Goal: Information Seeking & Learning: Learn about a topic

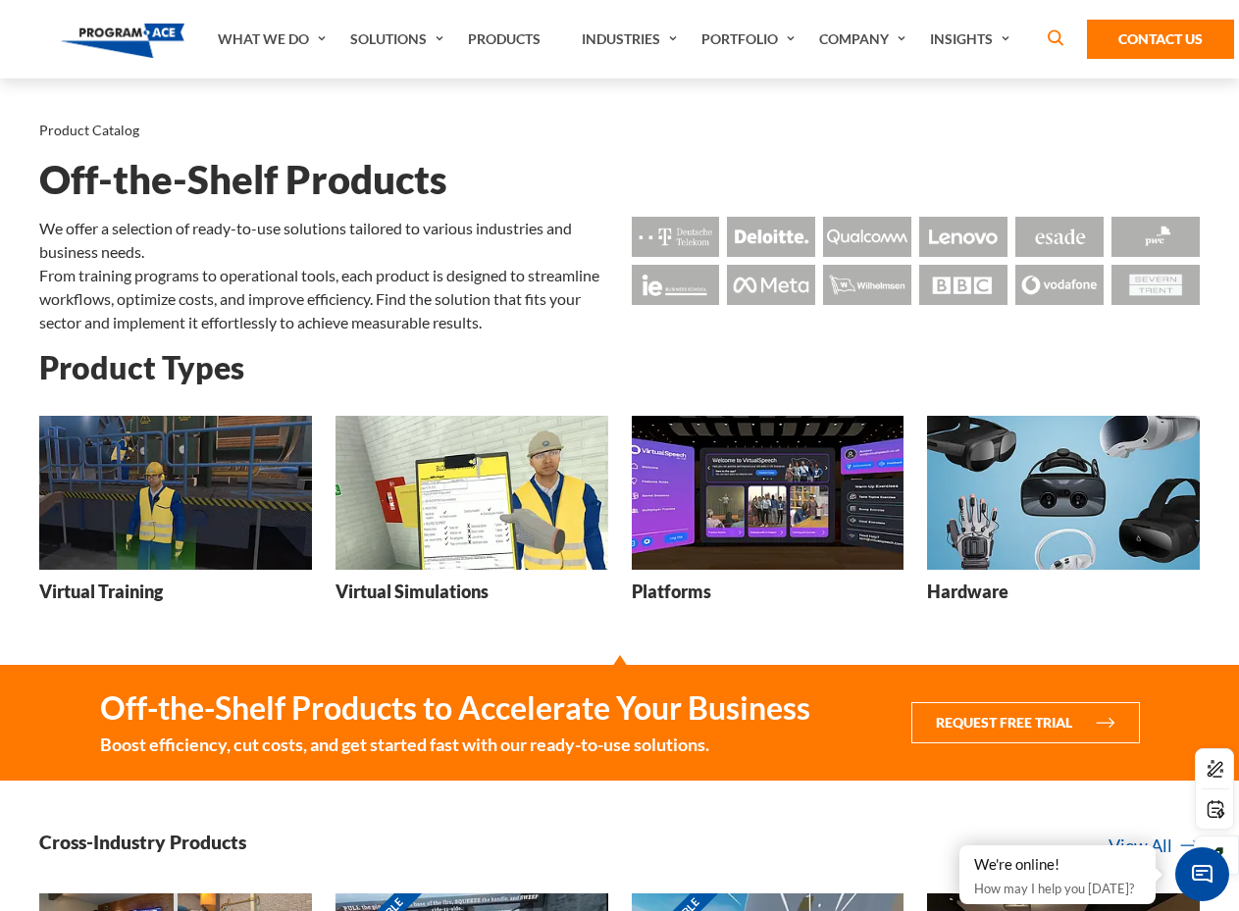
drag, startPoint x: 849, startPoint y: 674, endPoint x: 832, endPoint y: 682, distance: 19.3
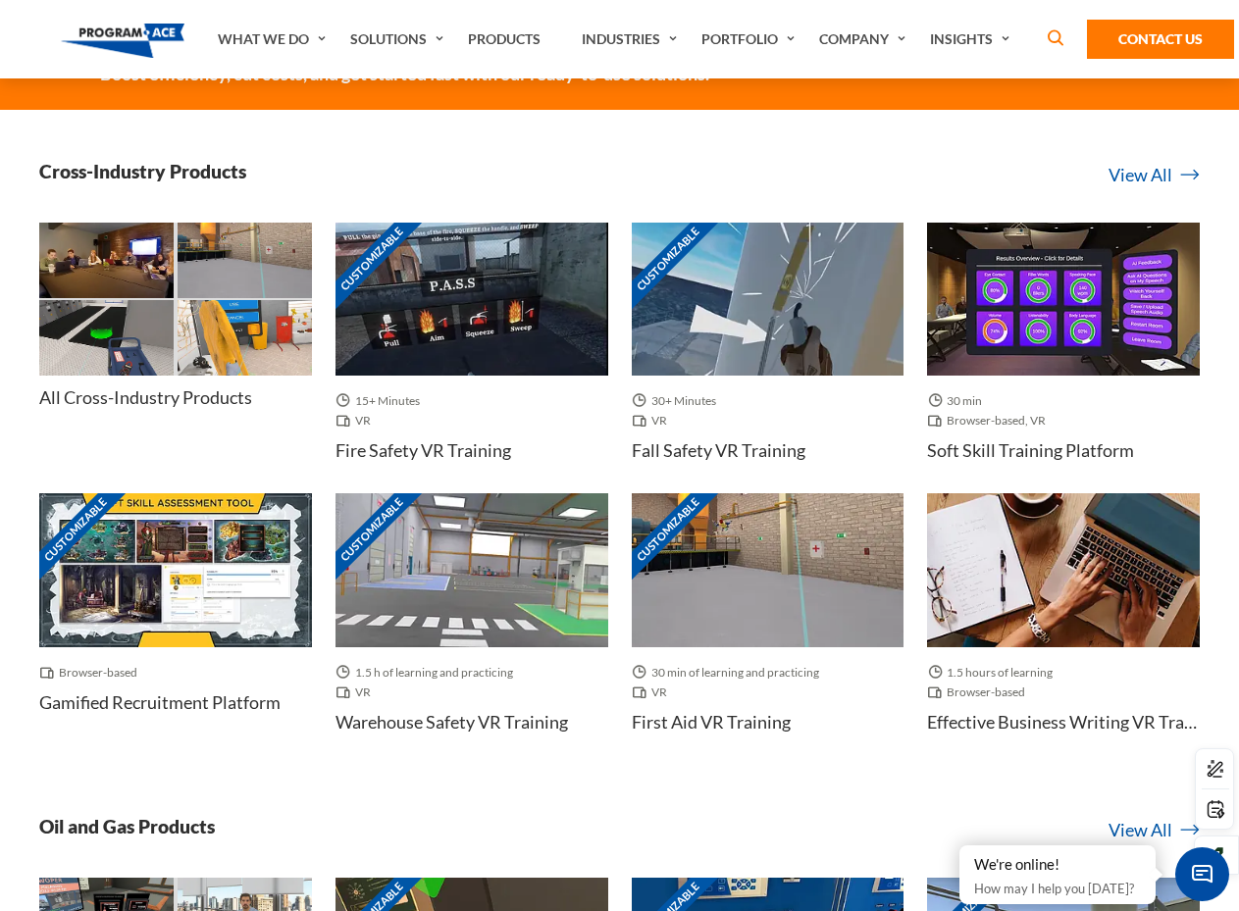
scroll to position [687, 0]
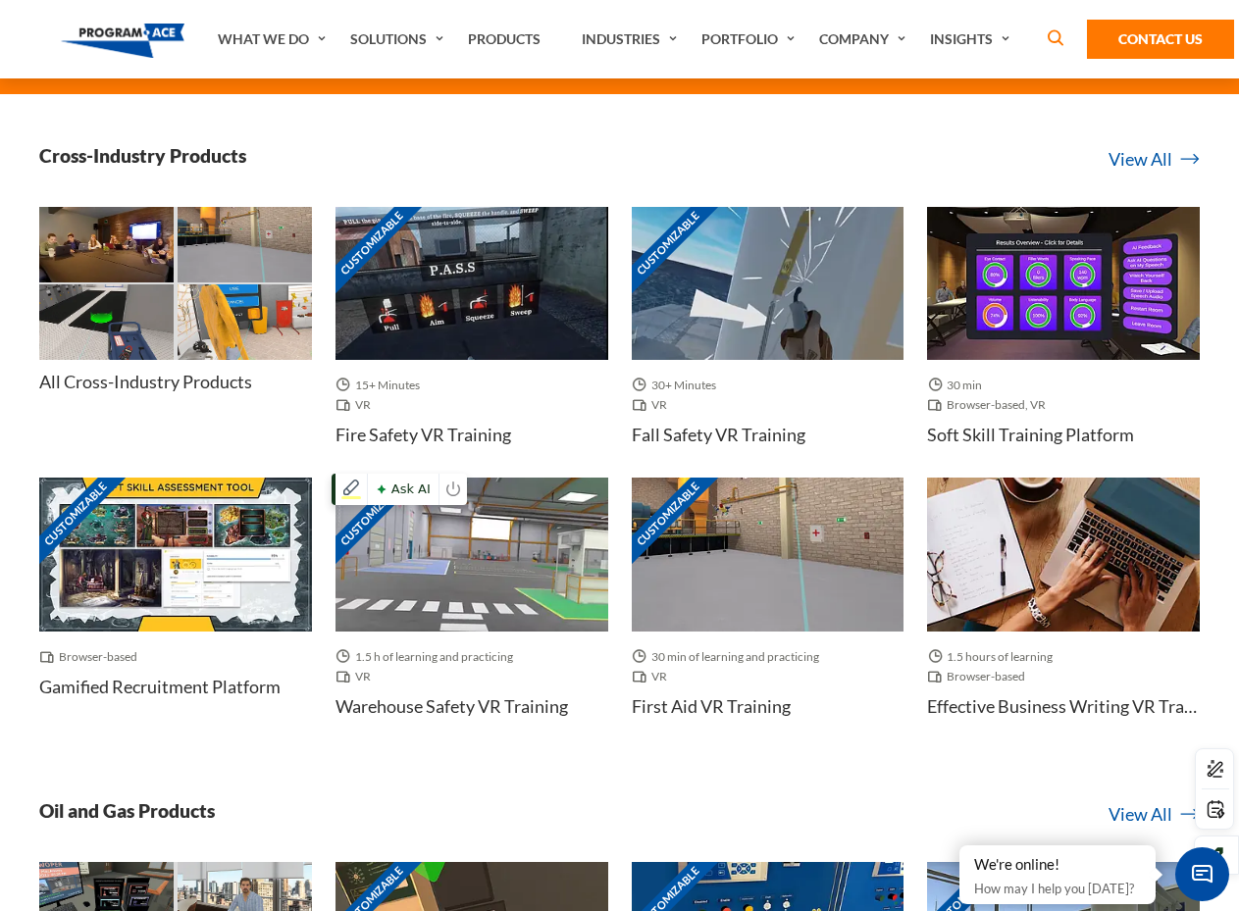
click at [501, 568] on img at bounding box center [471, 554] width 273 height 153
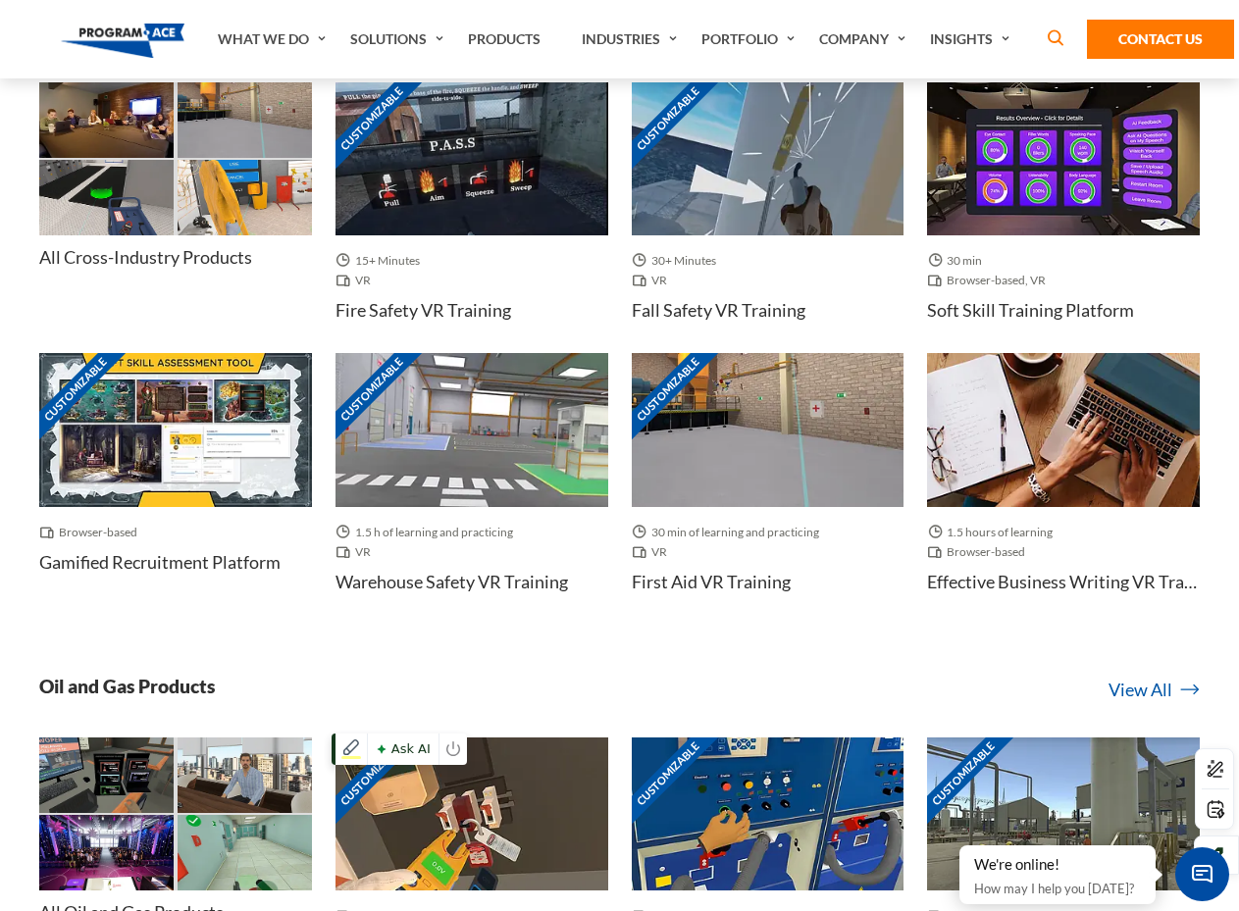
scroll to position [785, 0]
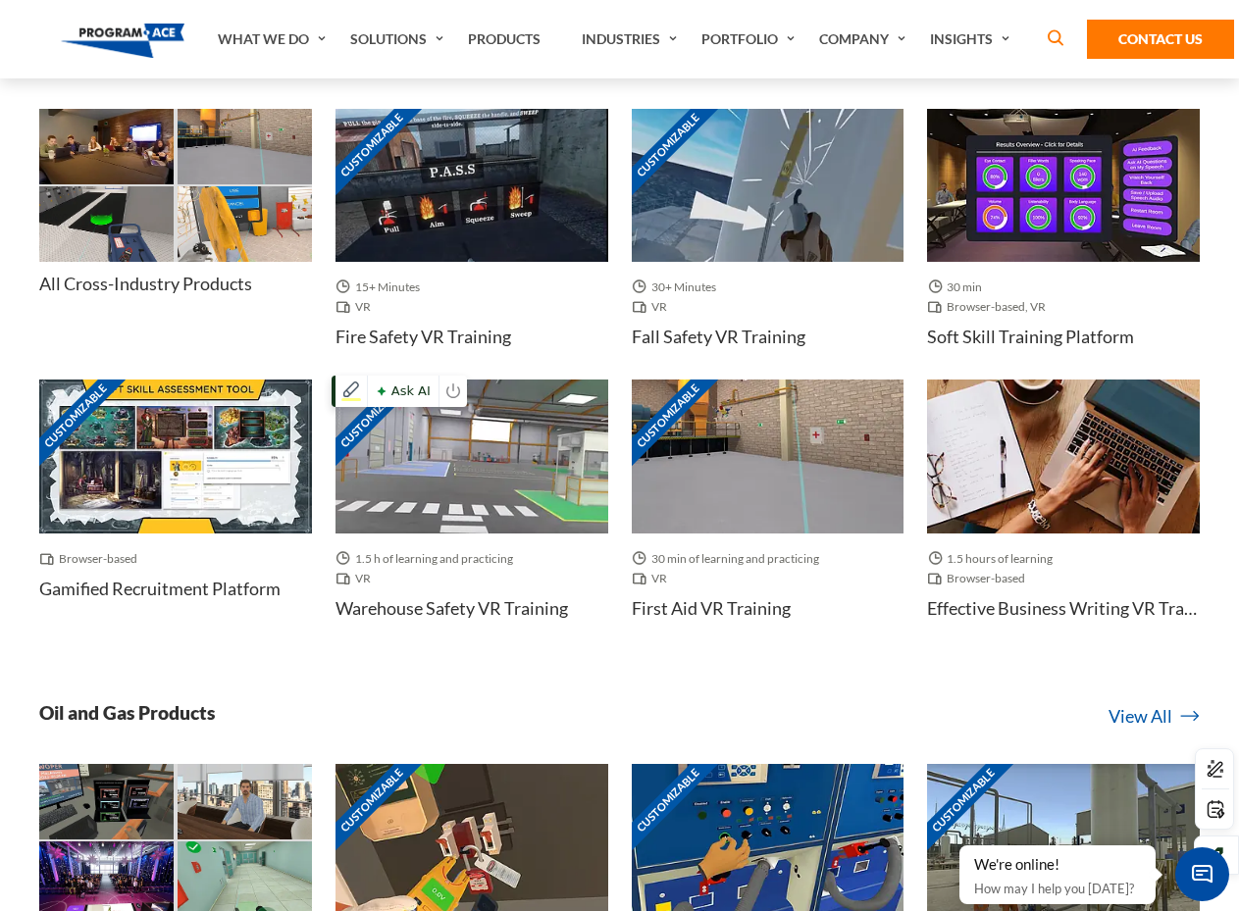
click at [505, 484] on img at bounding box center [471, 456] width 273 height 153
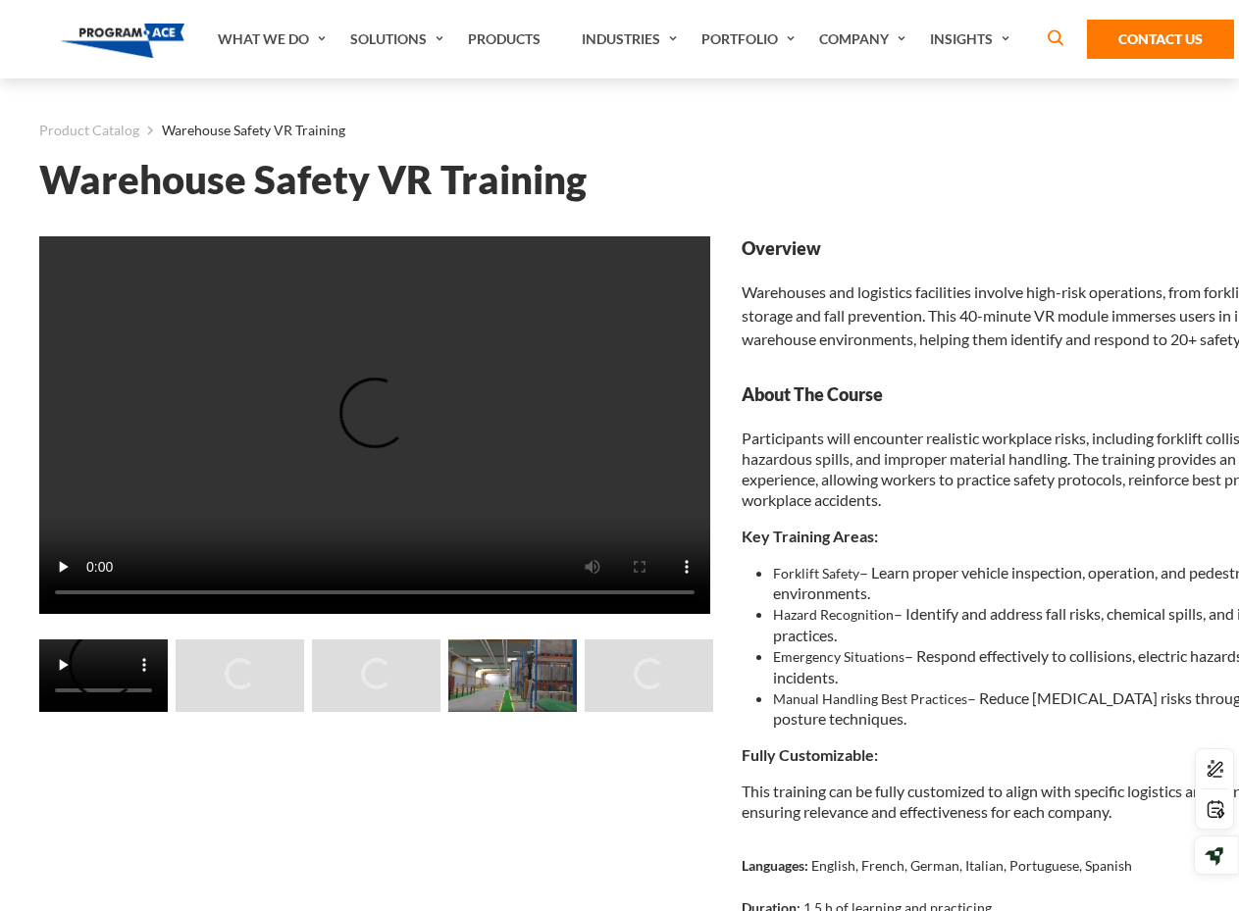
click at [519, 708] on img at bounding box center [512, 676] width 128 height 73
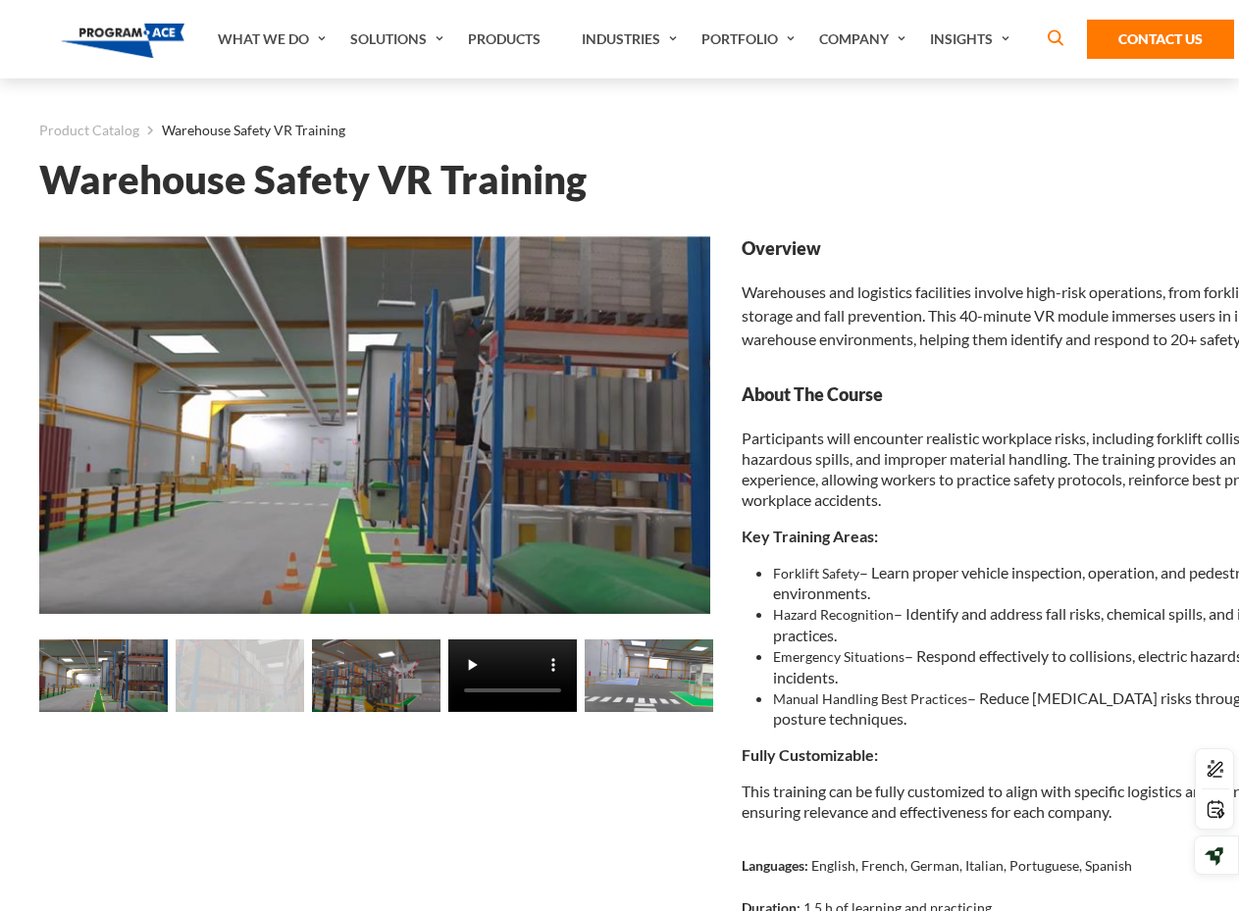
click at [643, 688] on img at bounding box center [649, 676] width 128 height 73
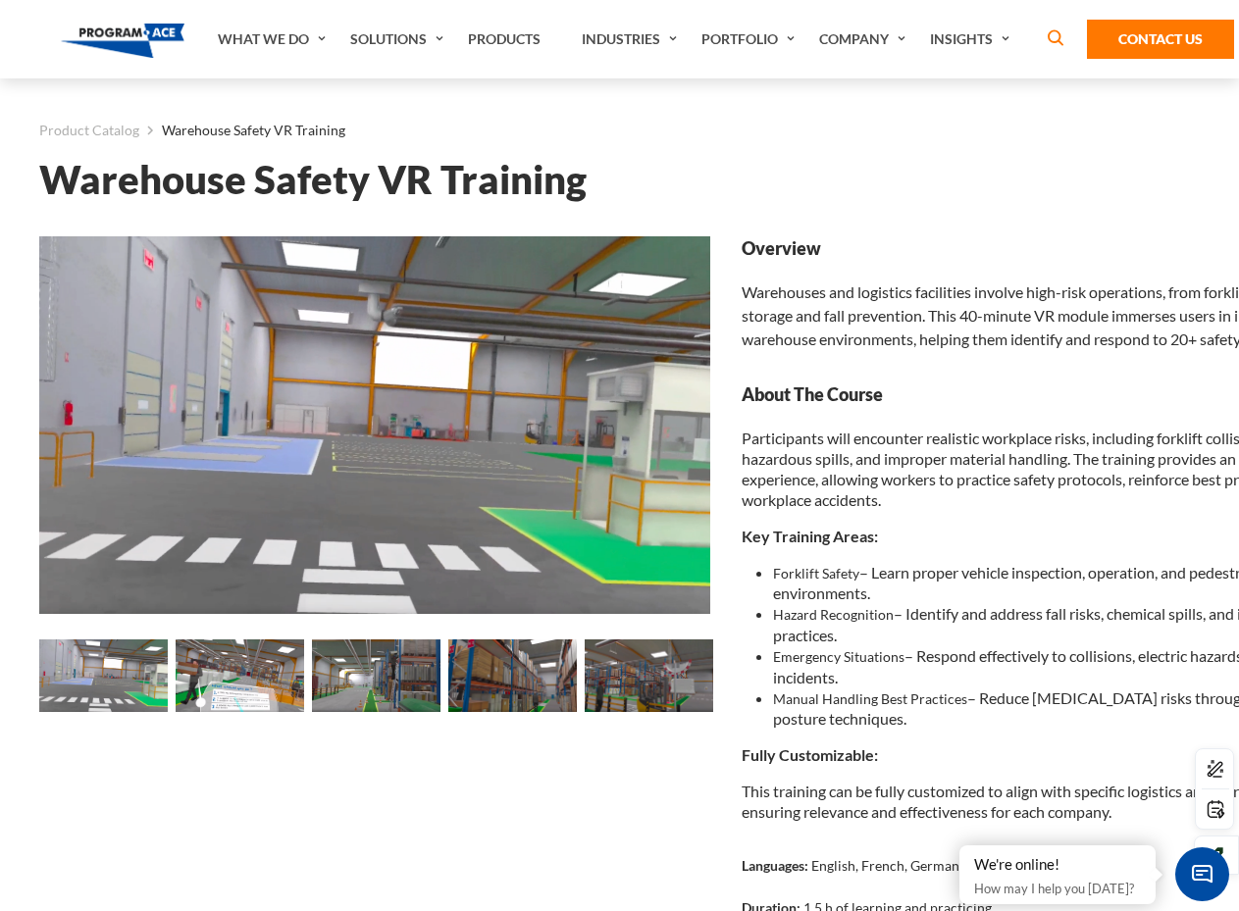
click at [673, 698] on img at bounding box center [649, 676] width 128 height 73
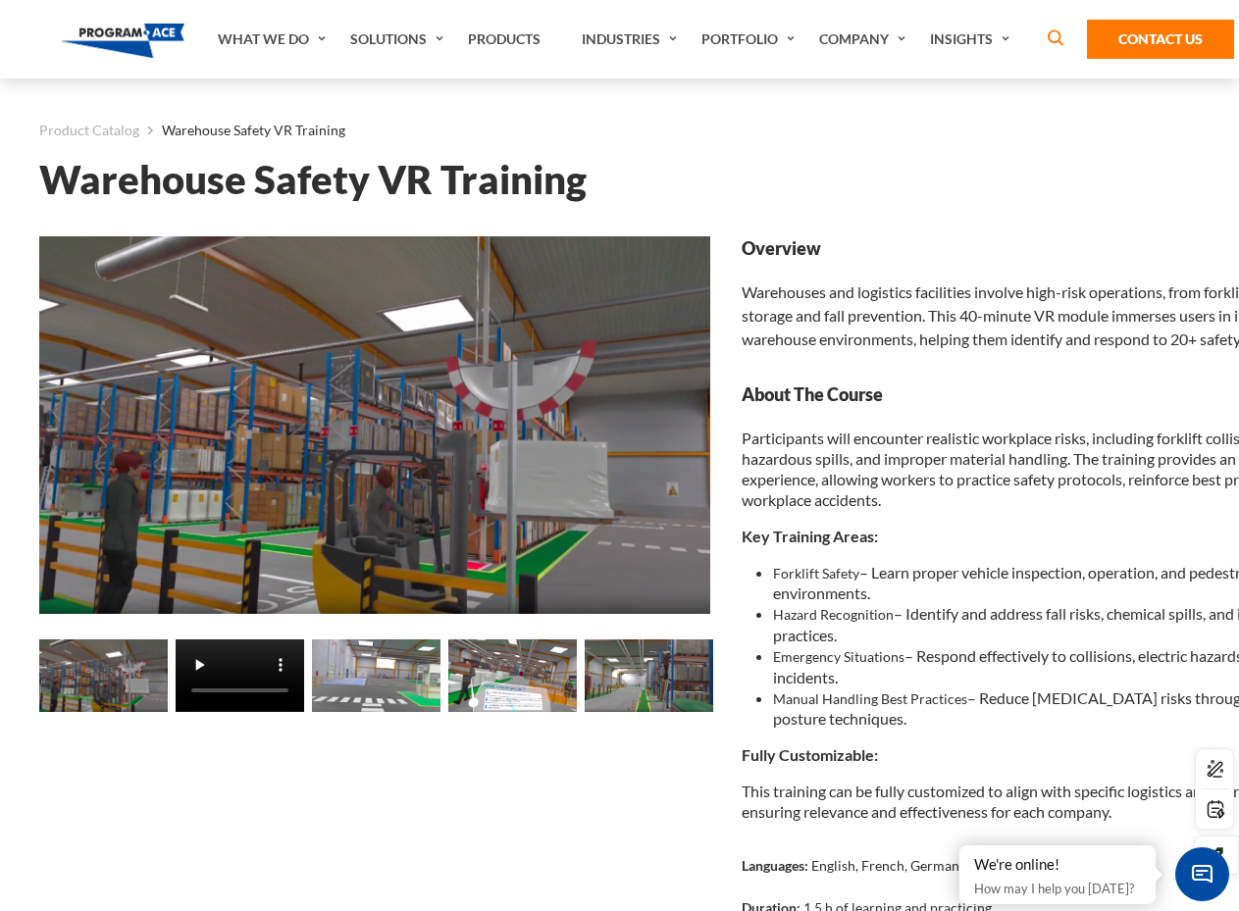
click at [657, 680] on img at bounding box center [649, 676] width 128 height 73
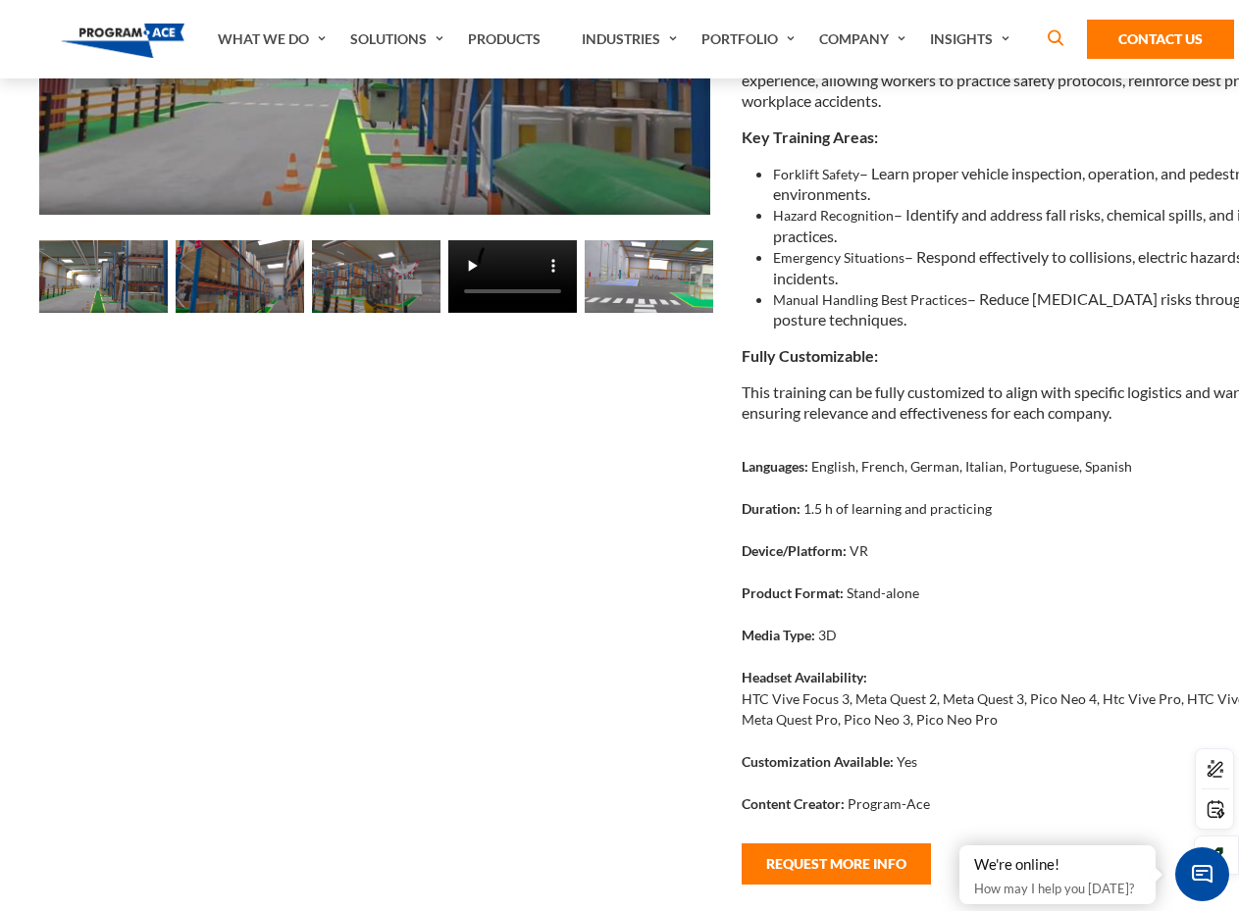
drag, startPoint x: 882, startPoint y: 642, endPoint x: 794, endPoint y: 650, distance: 87.6
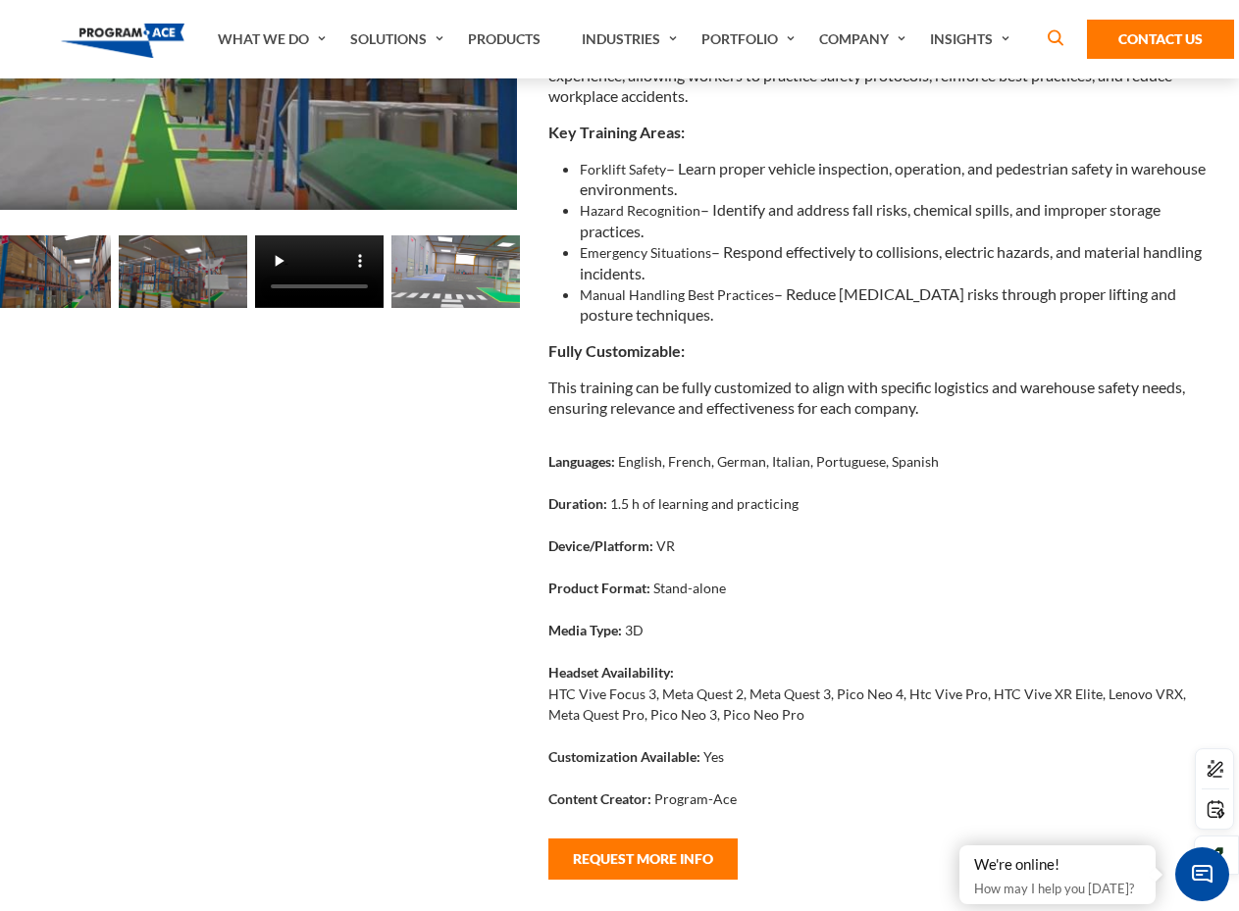
scroll to position [406, 193]
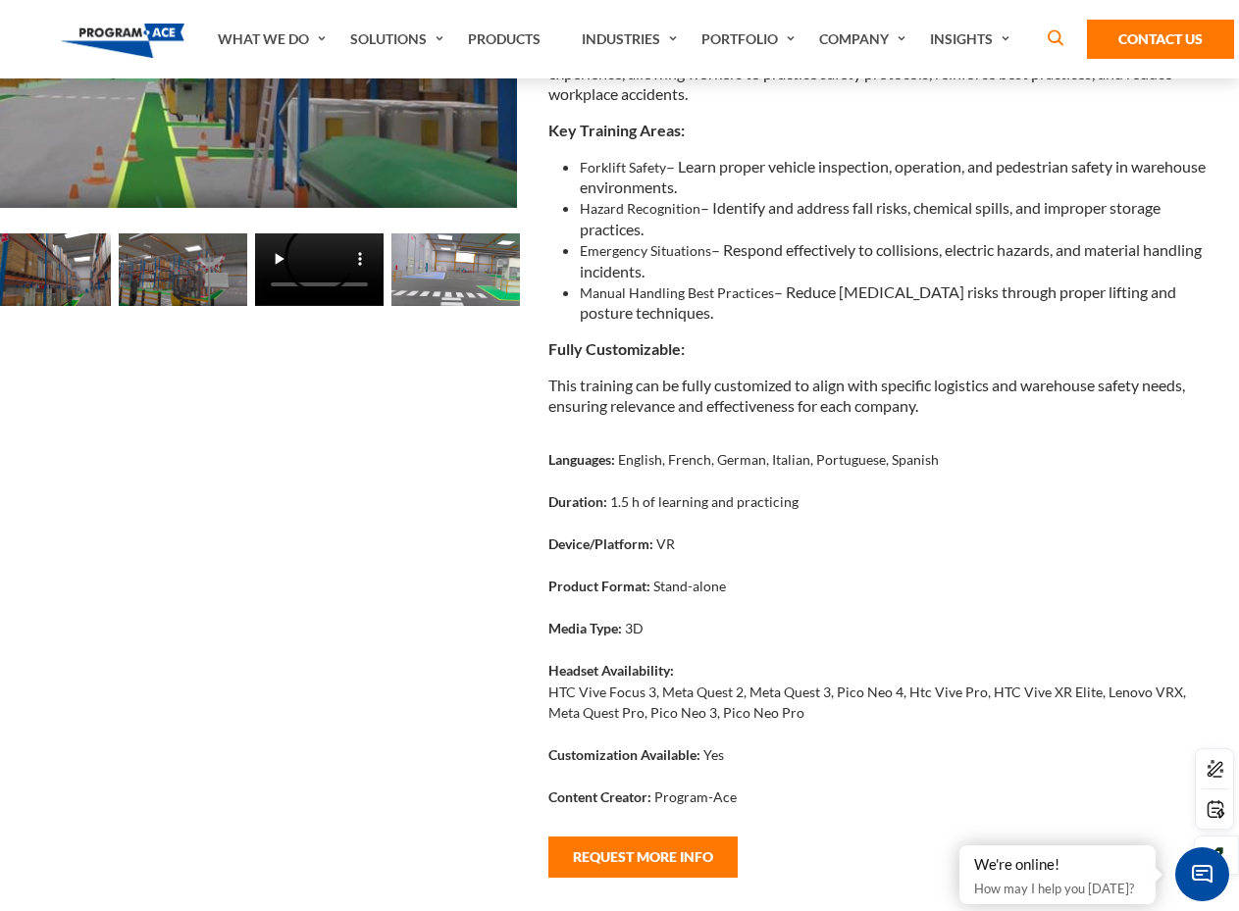
drag, startPoint x: 794, startPoint y: 650, endPoint x: 913, endPoint y: 666, distance: 119.7
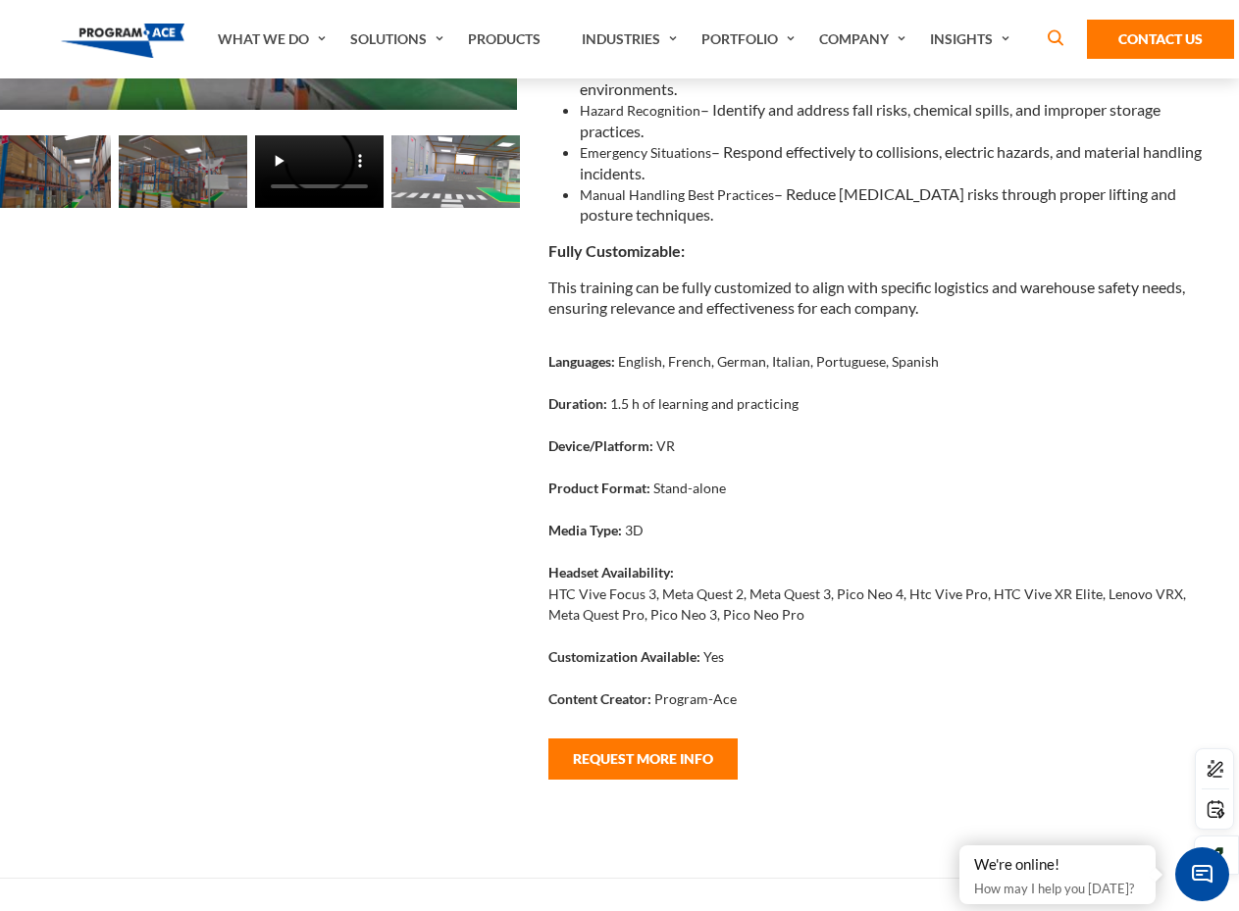
scroll to position [504, 31]
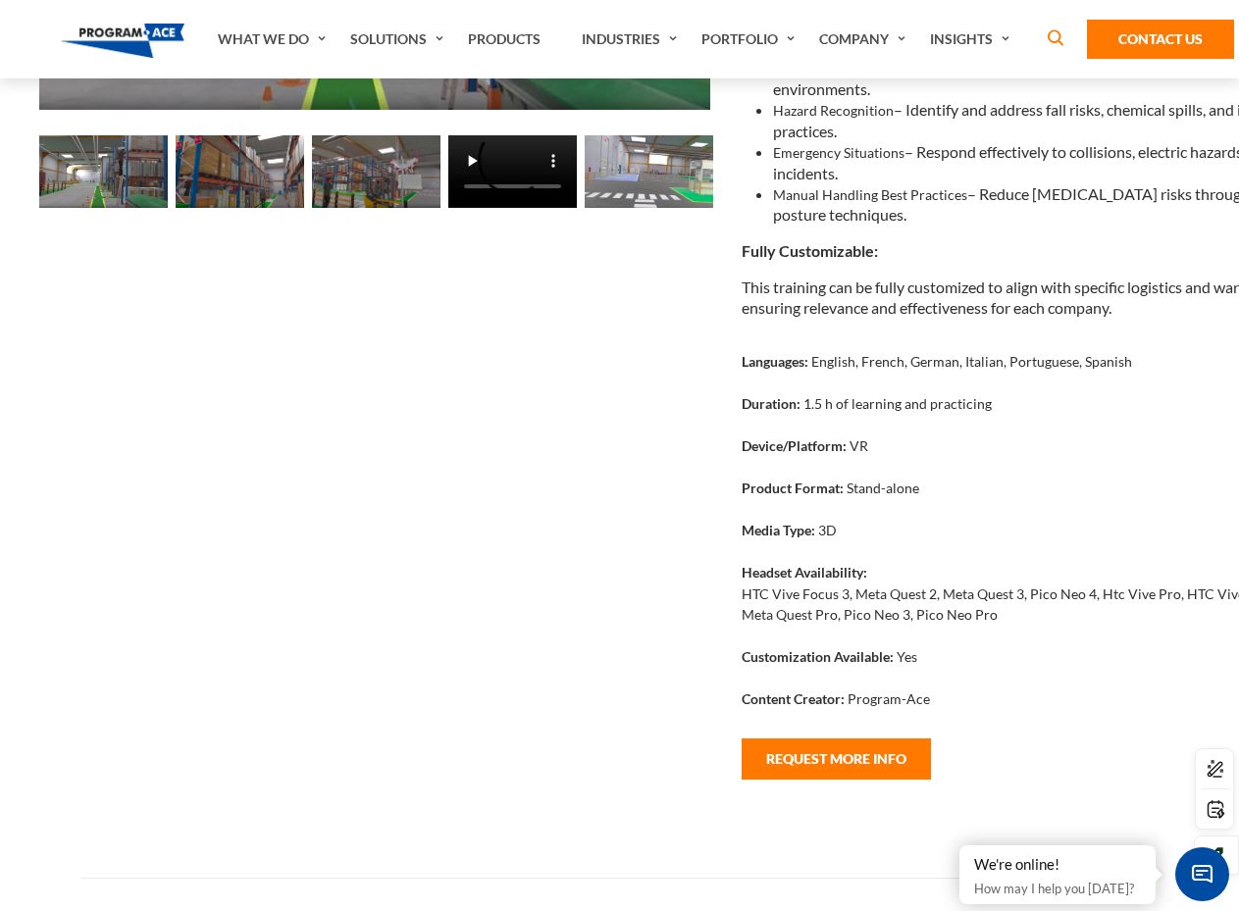
drag, startPoint x: 974, startPoint y: 612, endPoint x: 452, endPoint y: 612, distance: 521.8
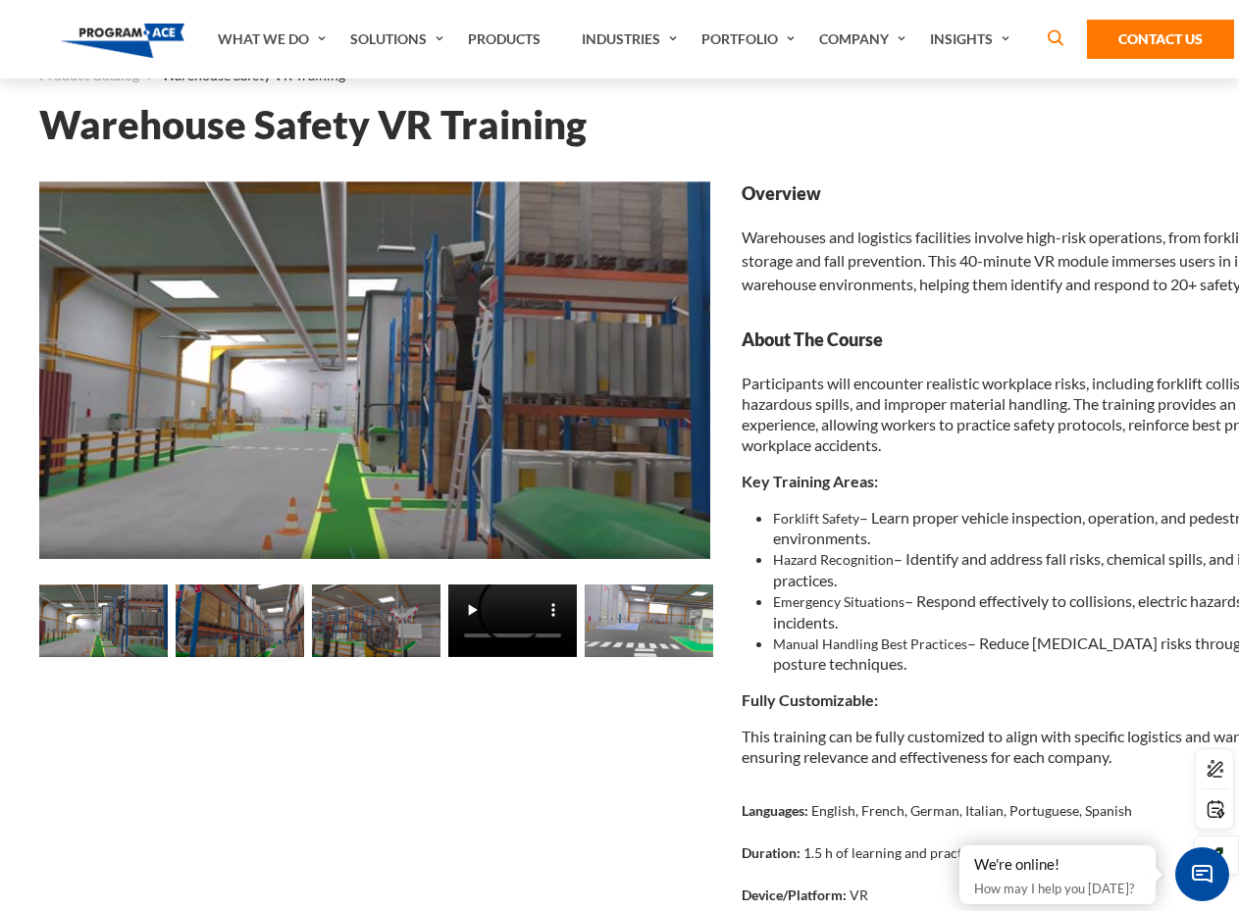
scroll to position [0, 0]
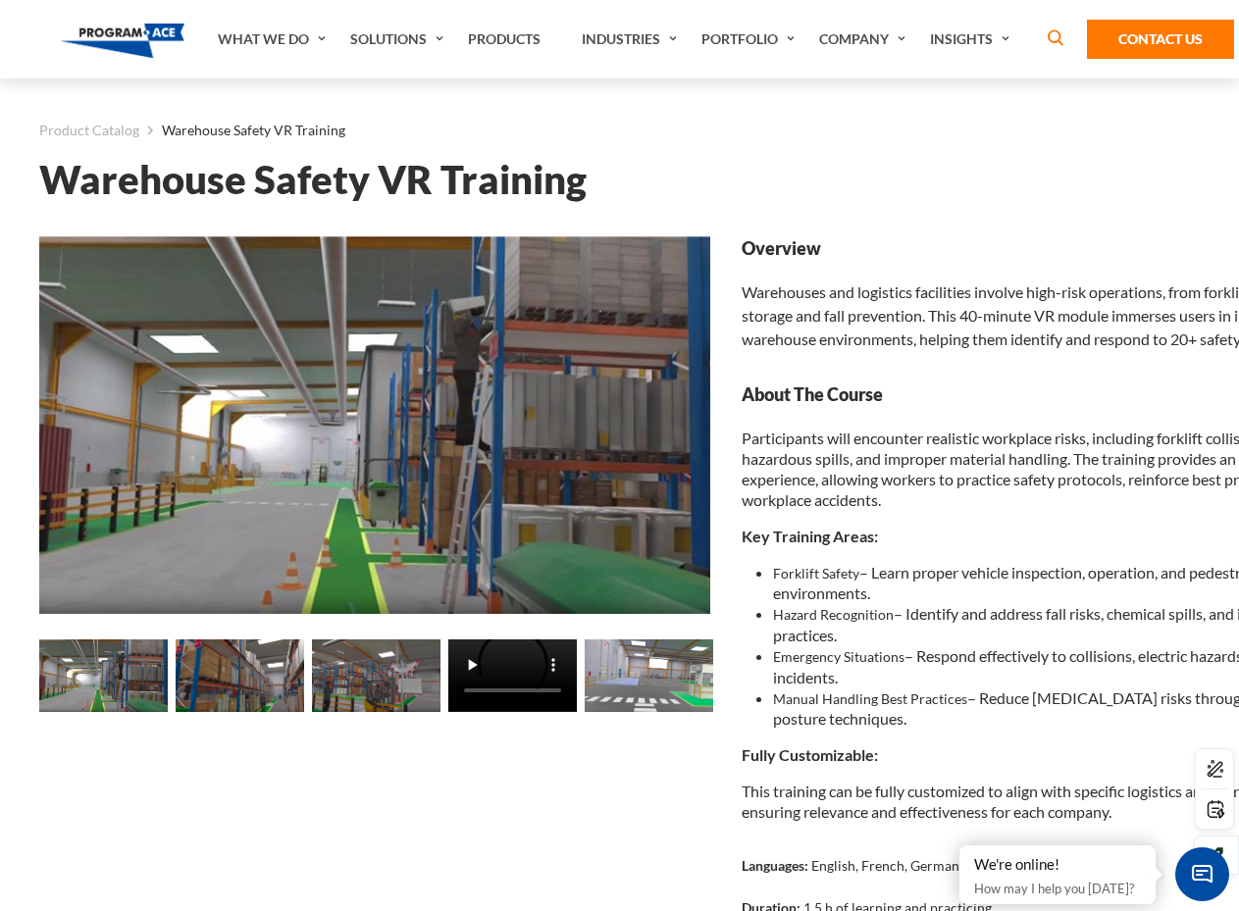
click at [508, 713] on div at bounding box center [512, 679] width 128 height 78
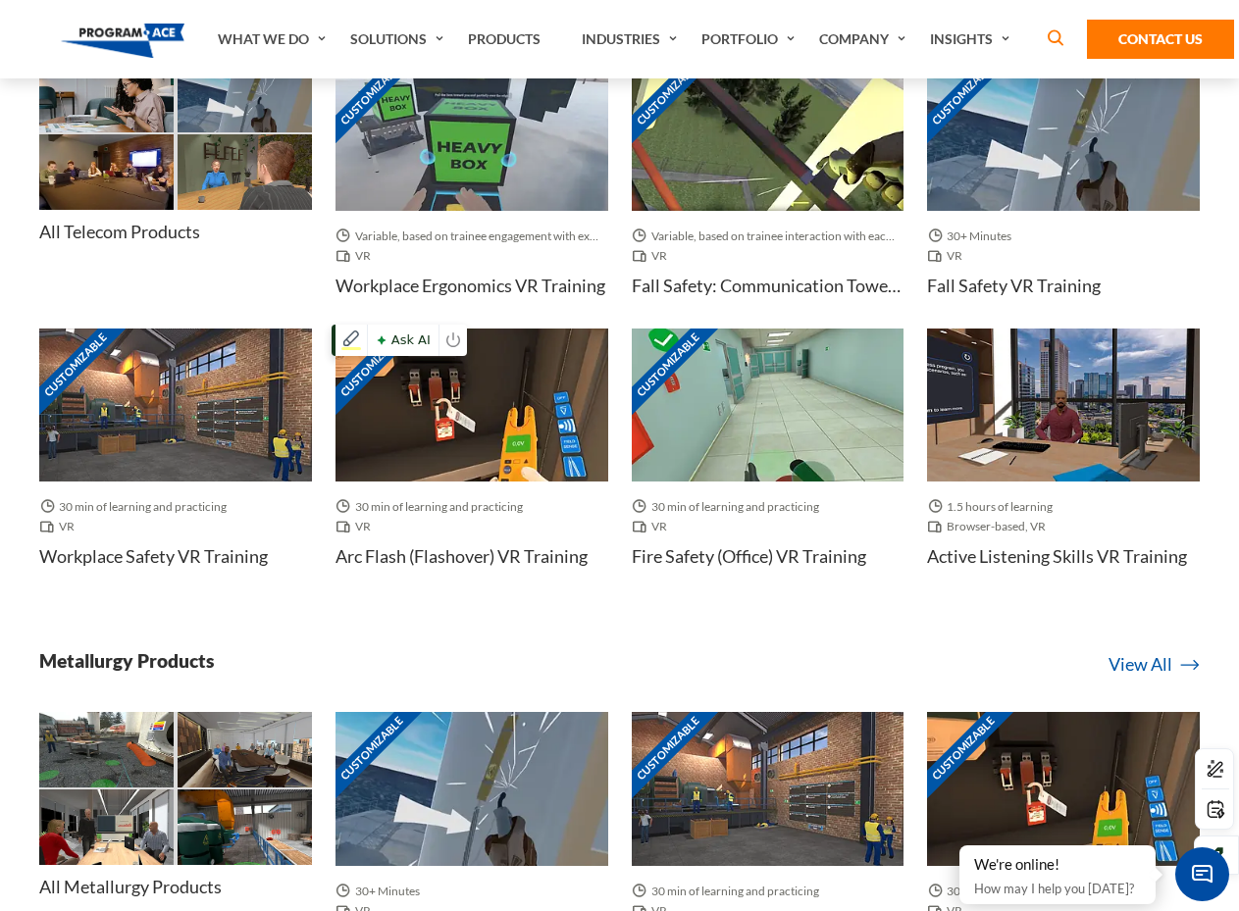
scroll to position [3531, 0]
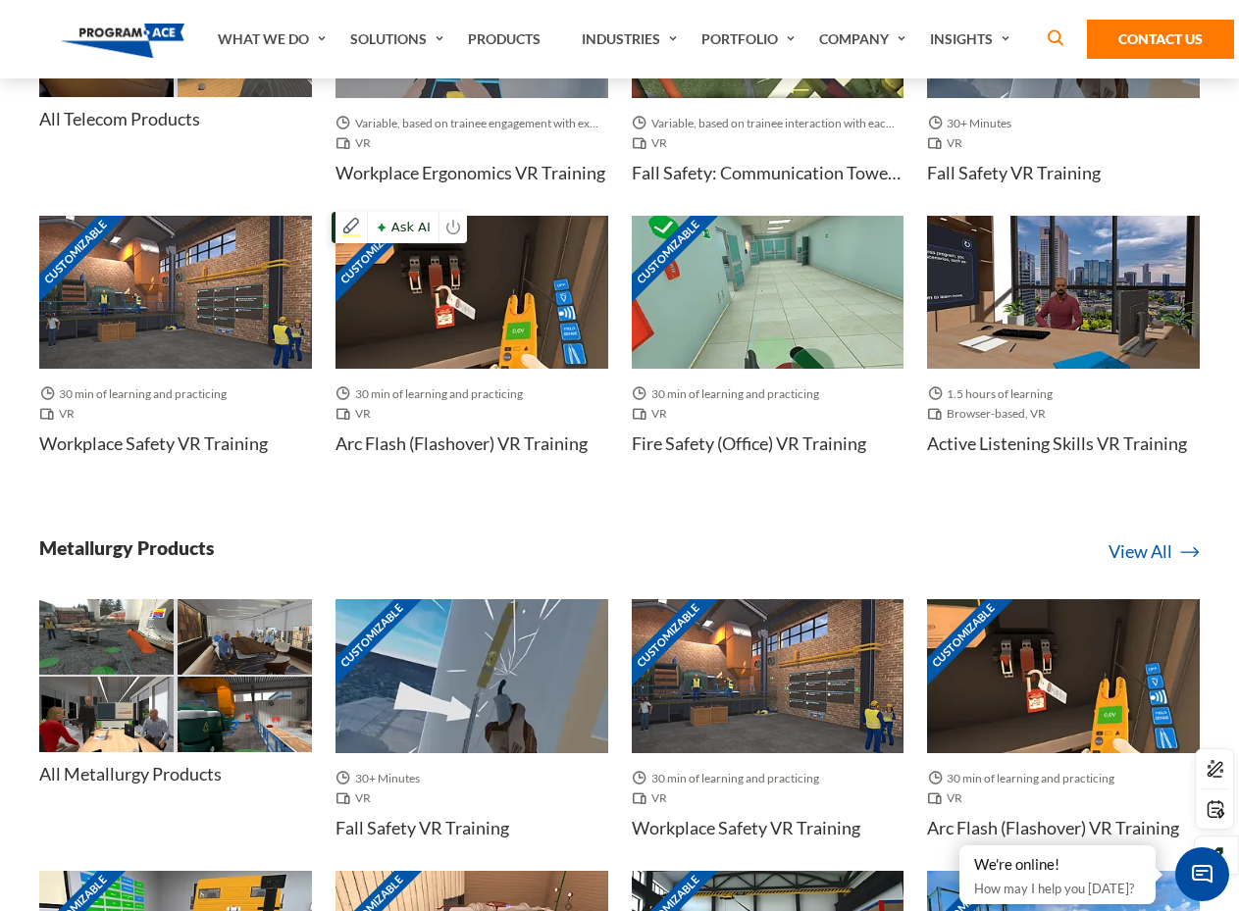
click at [447, 333] on img at bounding box center [471, 292] width 273 height 153
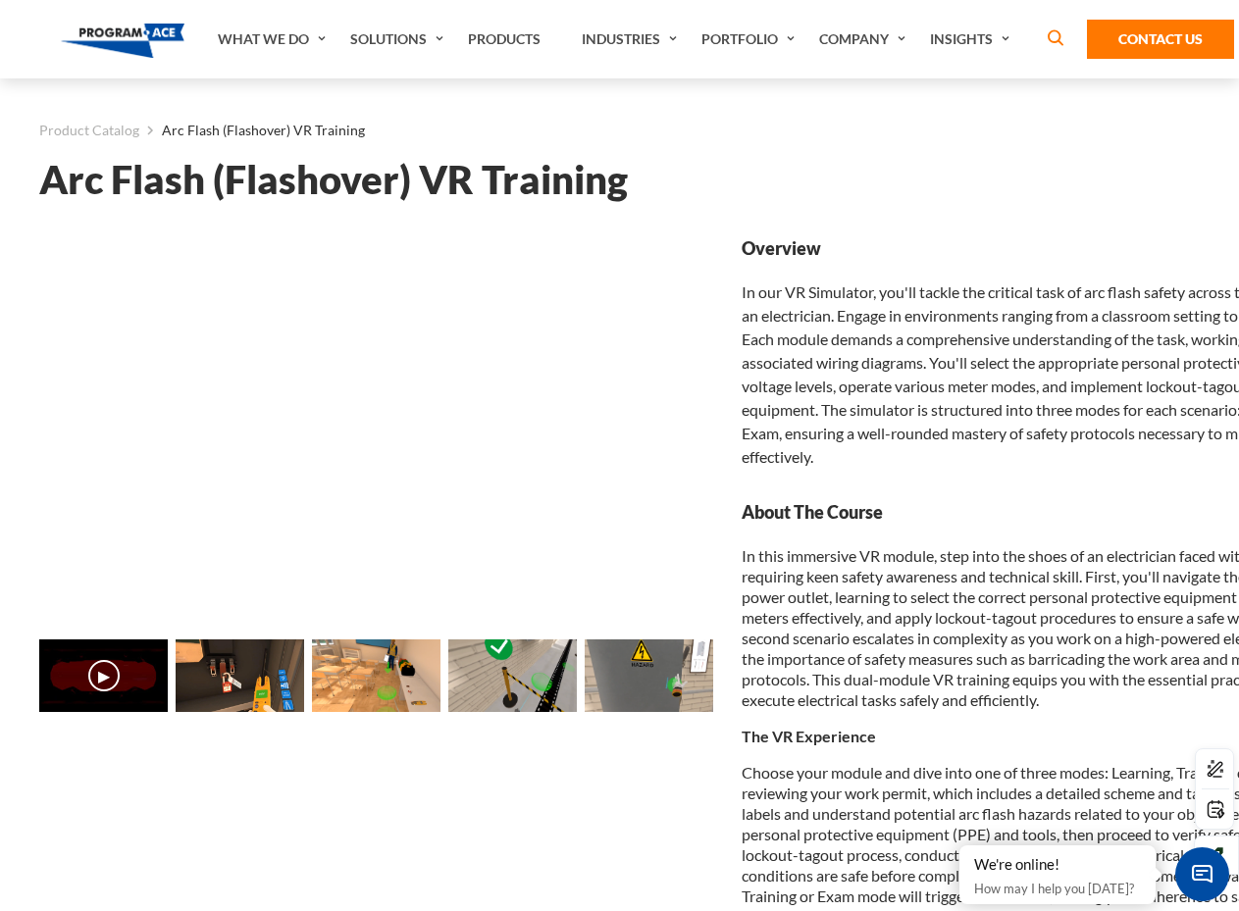
click at [275, 699] on img at bounding box center [240, 676] width 128 height 73
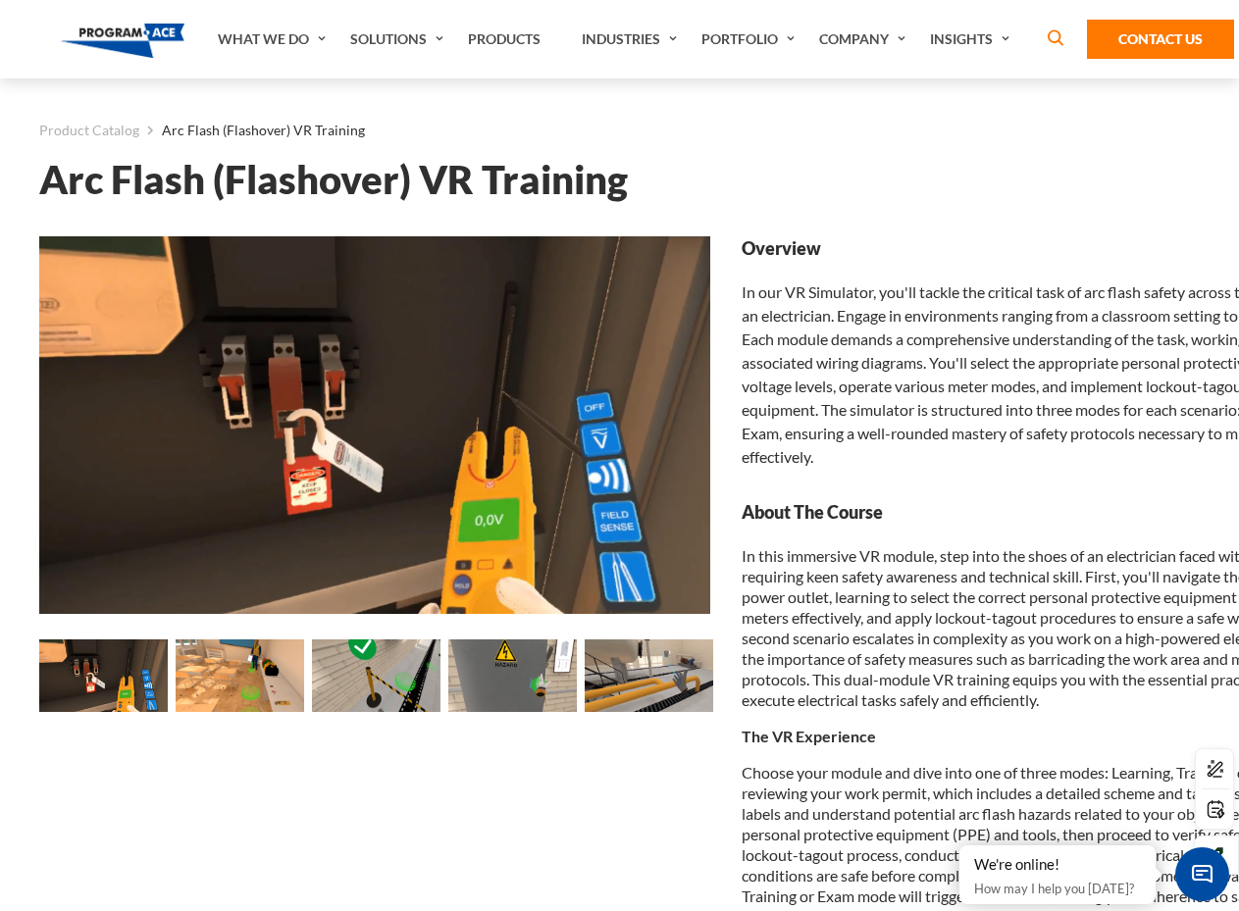
click at [367, 692] on img at bounding box center [376, 676] width 128 height 73
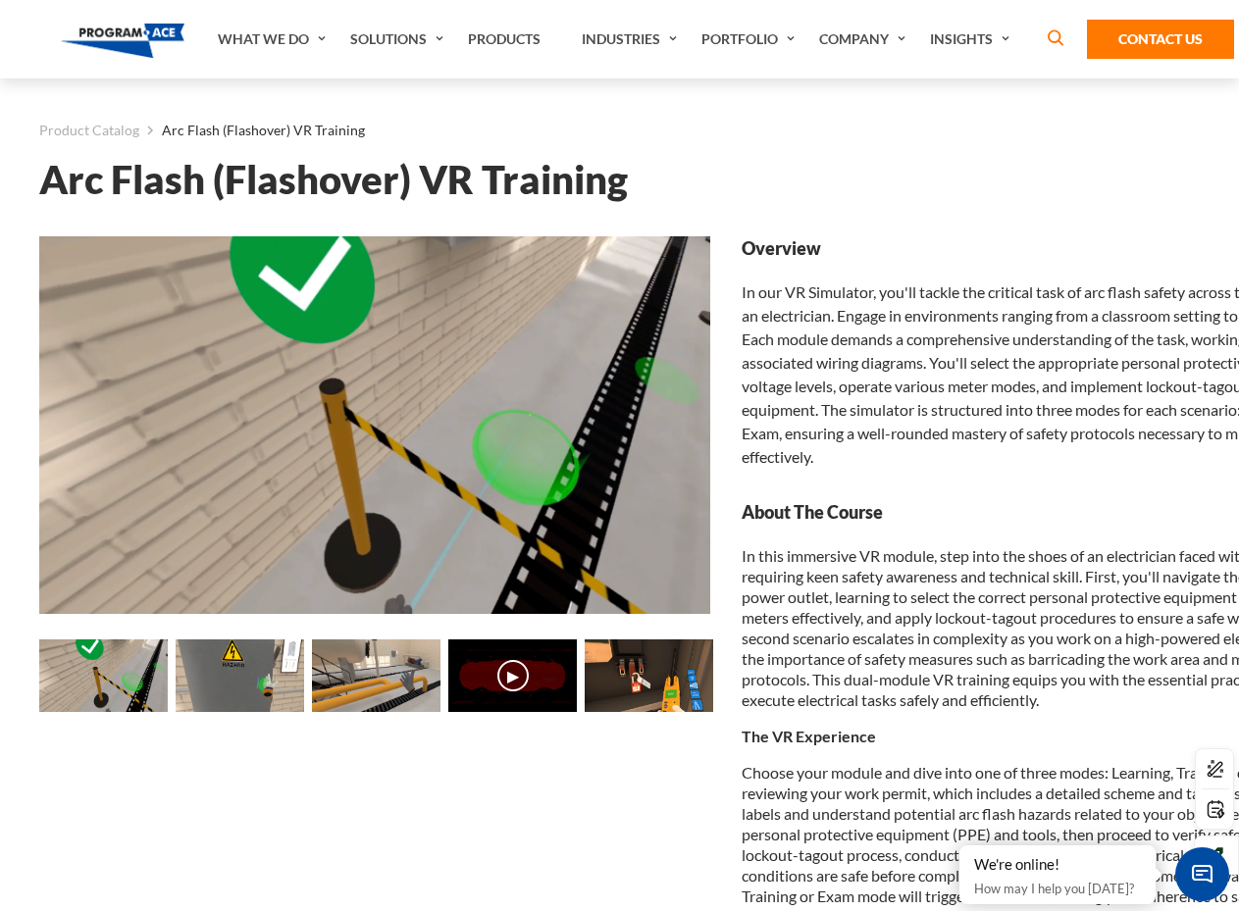
click at [476, 688] on img at bounding box center [512, 676] width 128 height 73
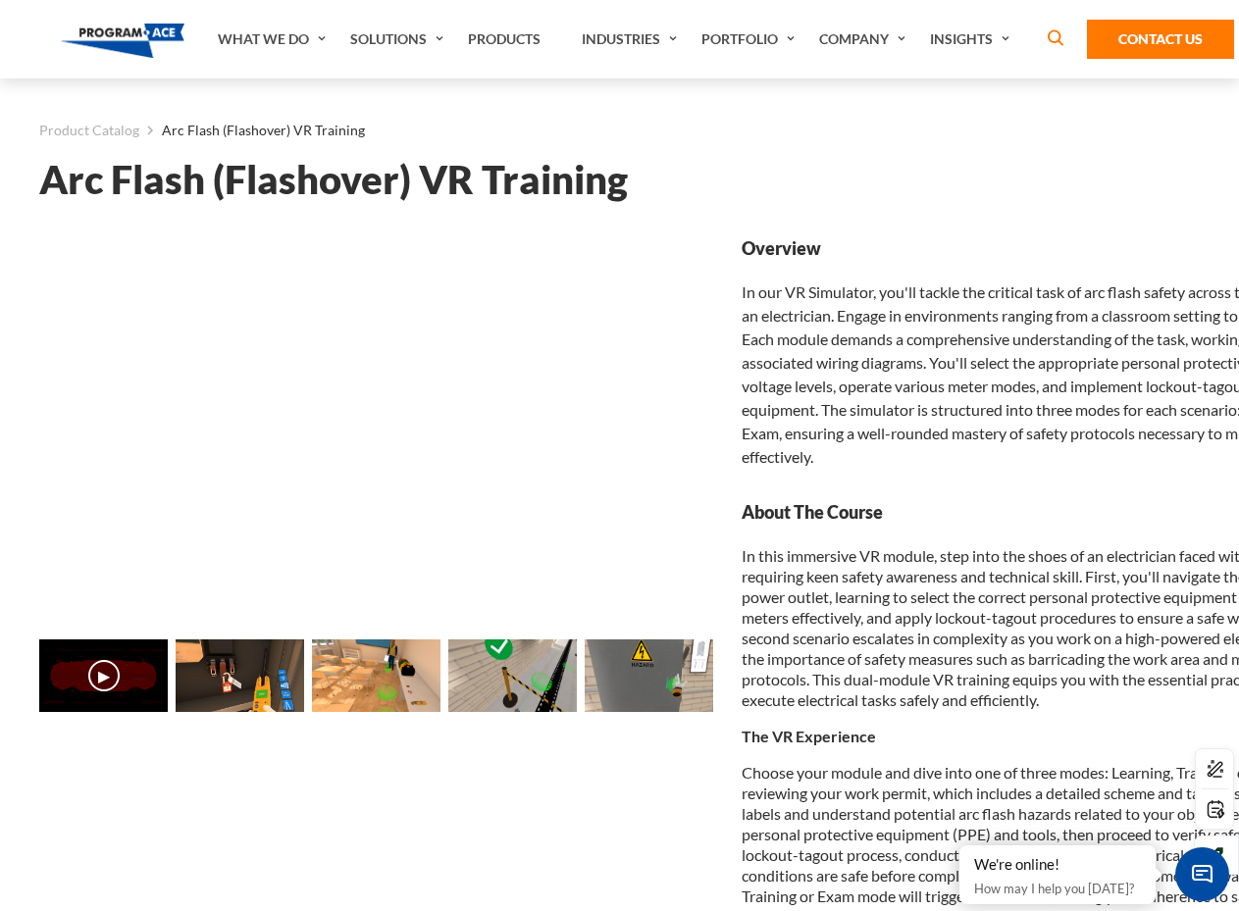
click at [385, 688] on img at bounding box center [376, 676] width 128 height 73
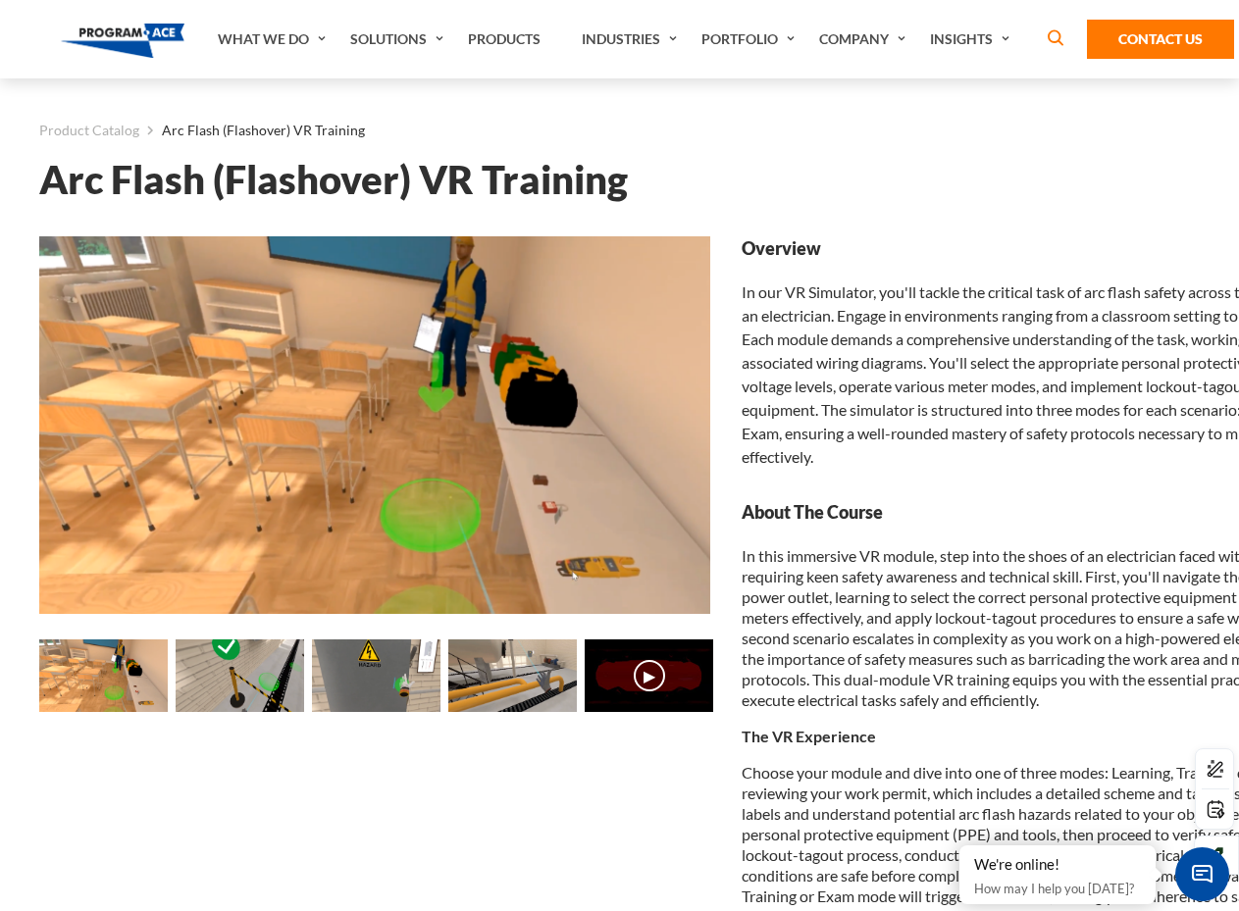
click at [497, 689] on img at bounding box center [512, 676] width 128 height 73
